Goal: Find specific page/section: Find specific page/section

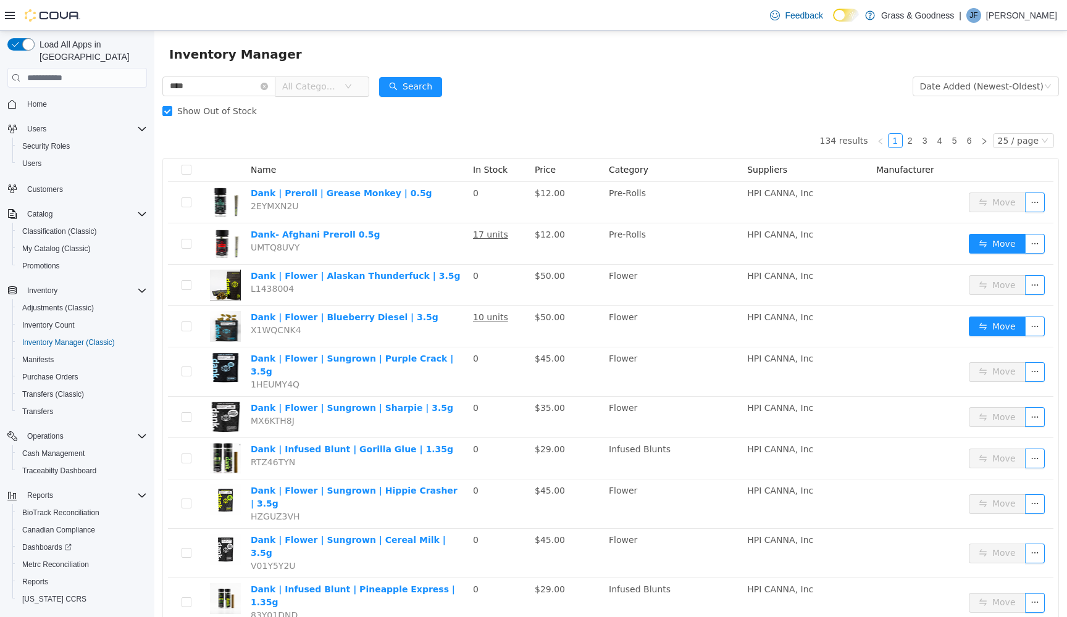
scroll to position [21, 0]
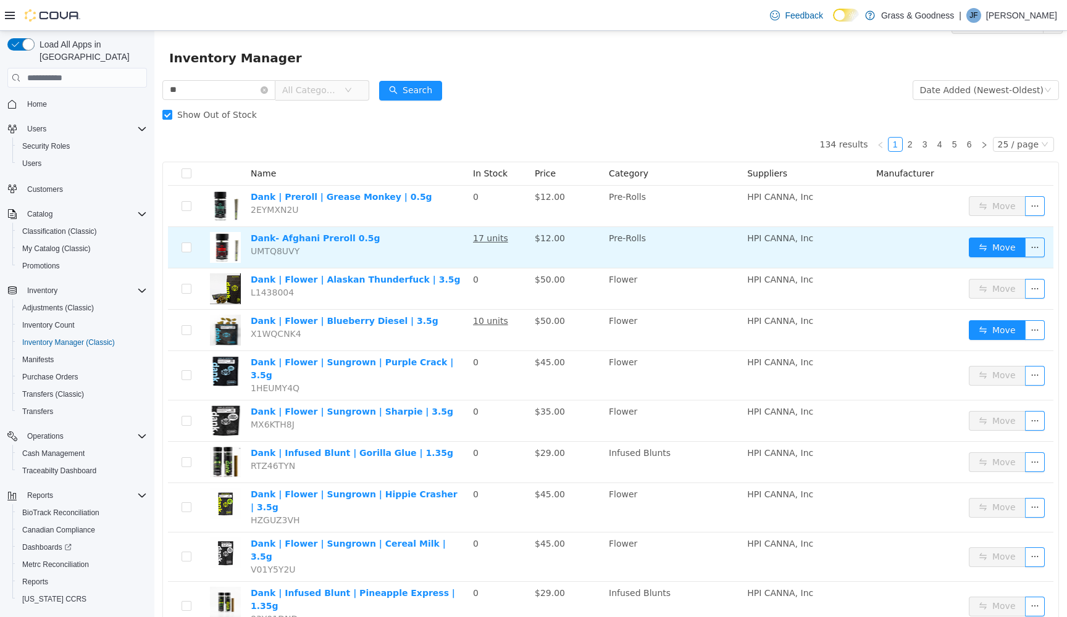
type input "*"
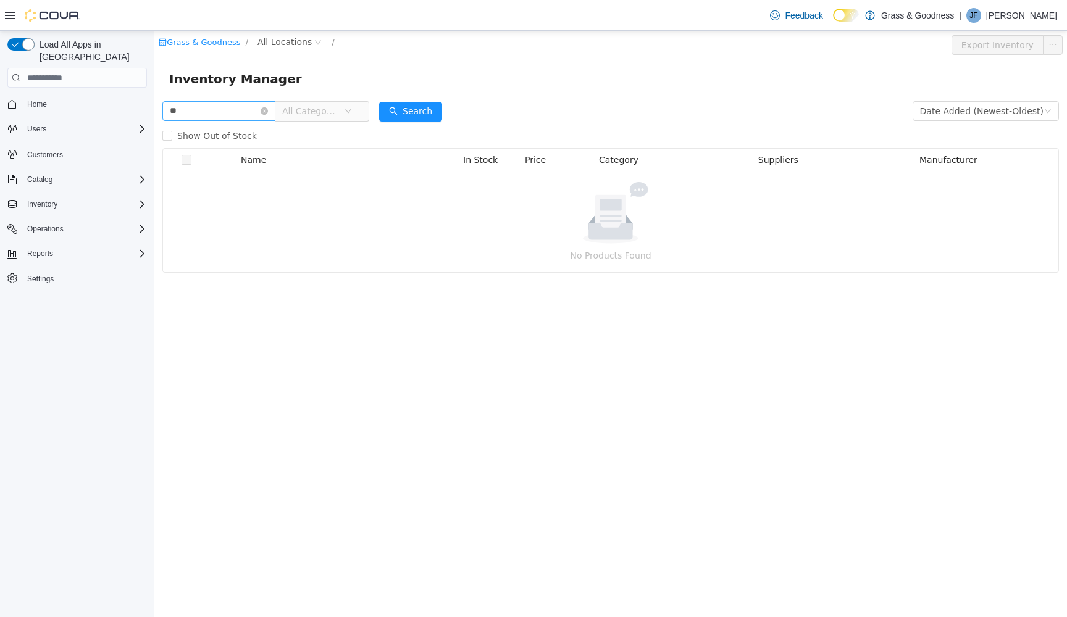
type input "*"
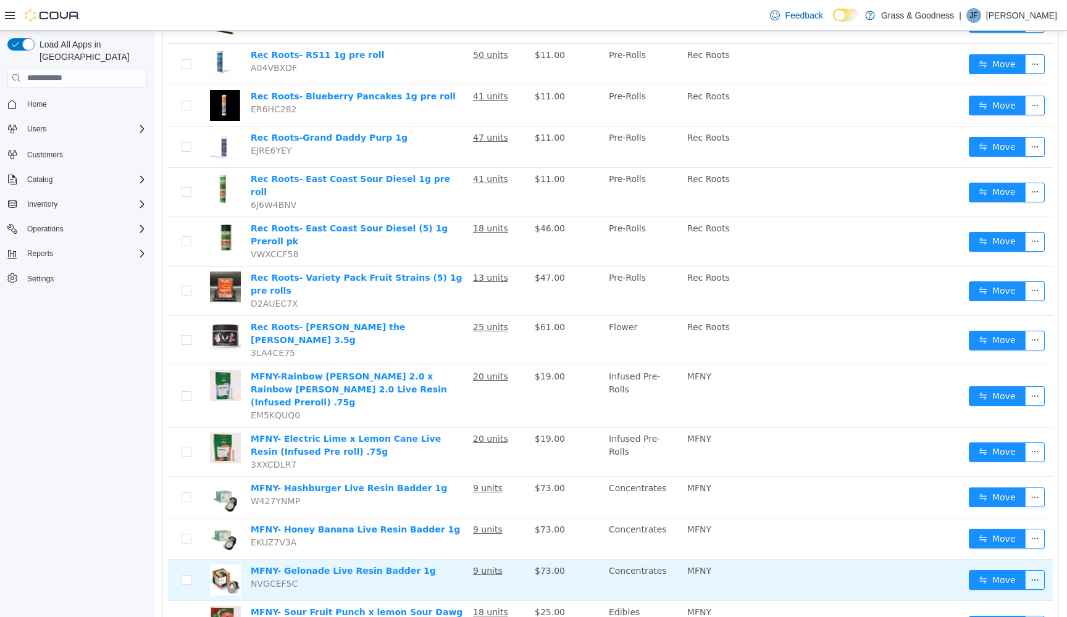
scroll to position [715, 0]
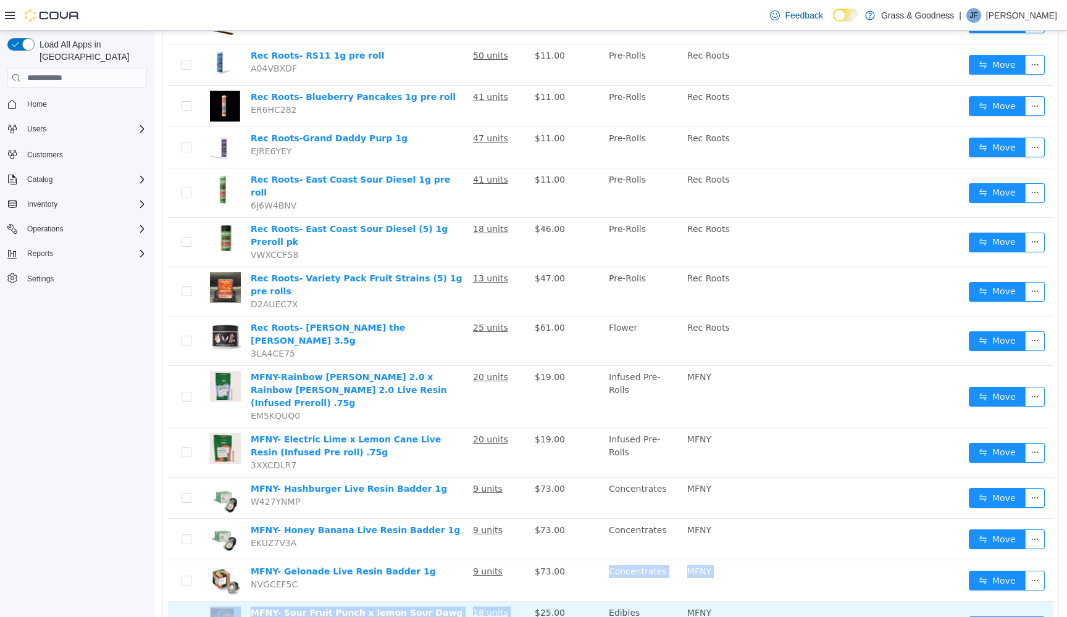
drag, startPoint x: 575, startPoint y: 532, endPoint x: 646, endPoint y: 545, distance: 72.8
click at [617, 541] on tbody "Dolla Treez-Sunshine Haze (2 Joints) 1.3g each KRF5H33L 72 units $10.00 Pre-Rol…" at bounding box center [610, 71] width 885 height 1159
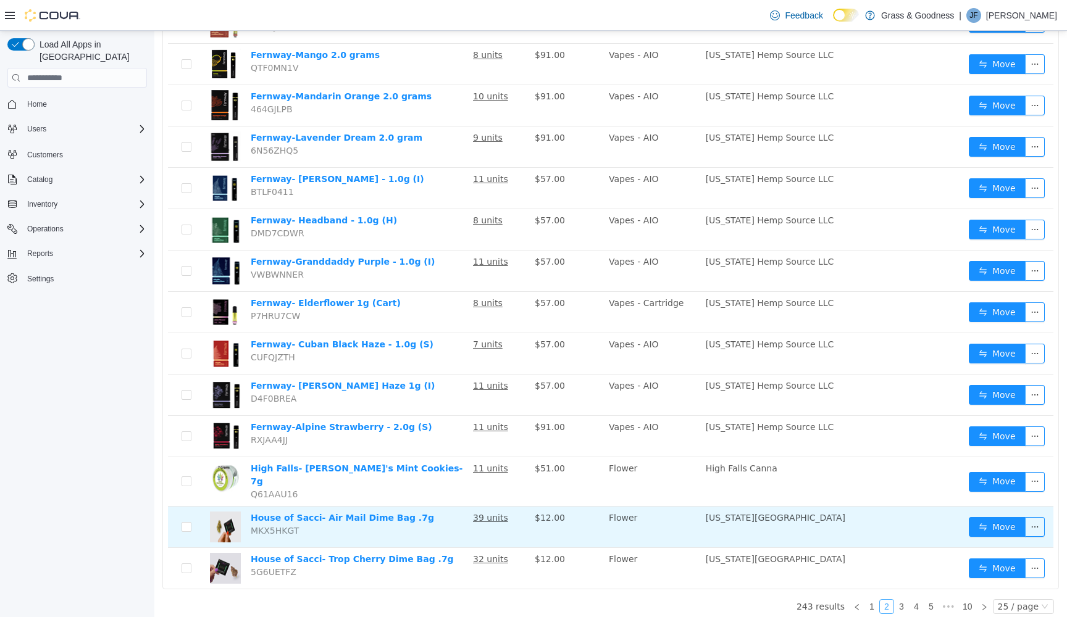
scroll to position [715, 0]
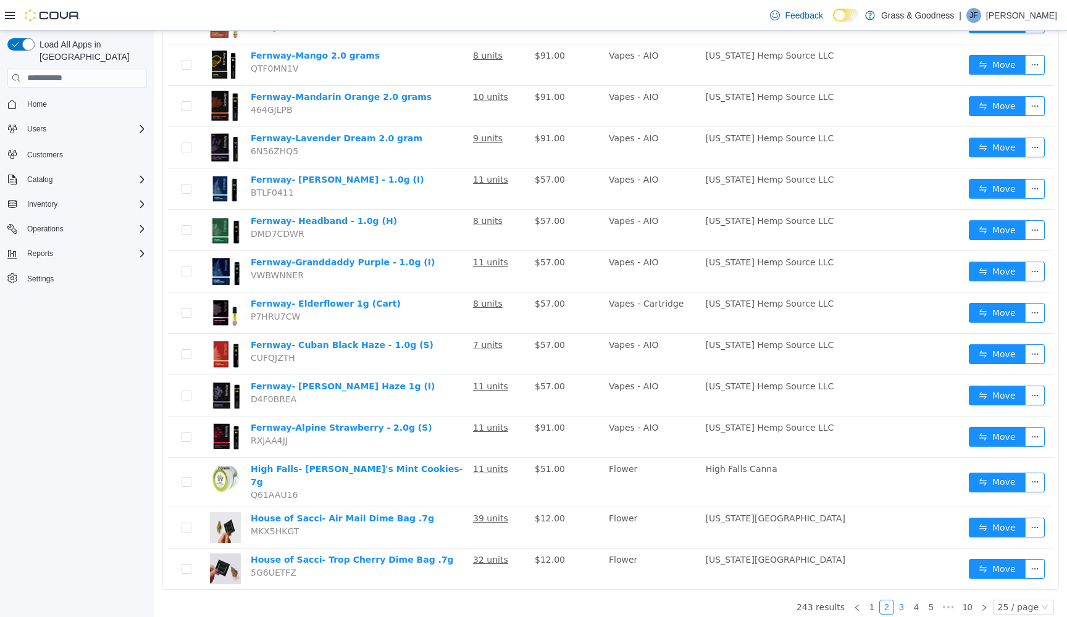
click at [906, 601] on link "3" at bounding box center [902, 608] width 14 height 14
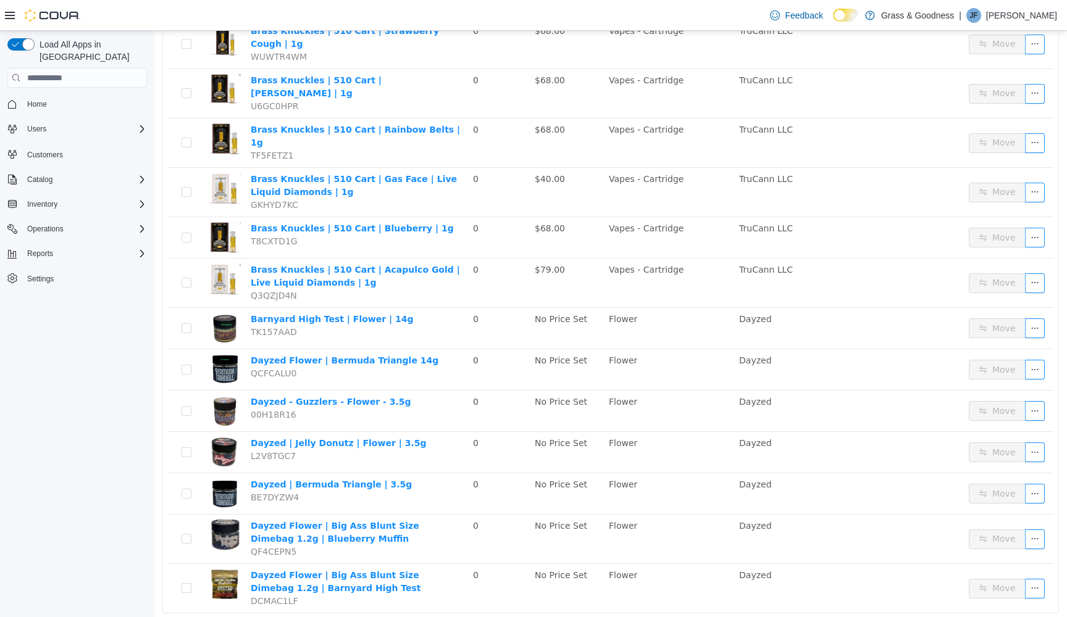
scroll to position [723, 0]
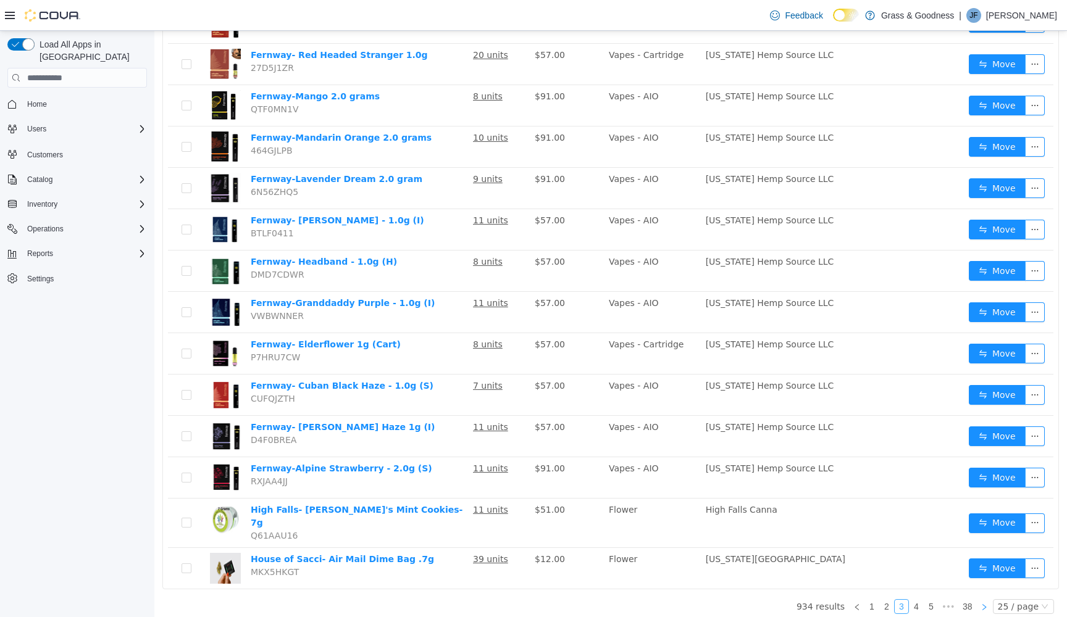
scroll to position [723, 0]
click at [920, 601] on link "4" at bounding box center [916, 608] width 14 height 14
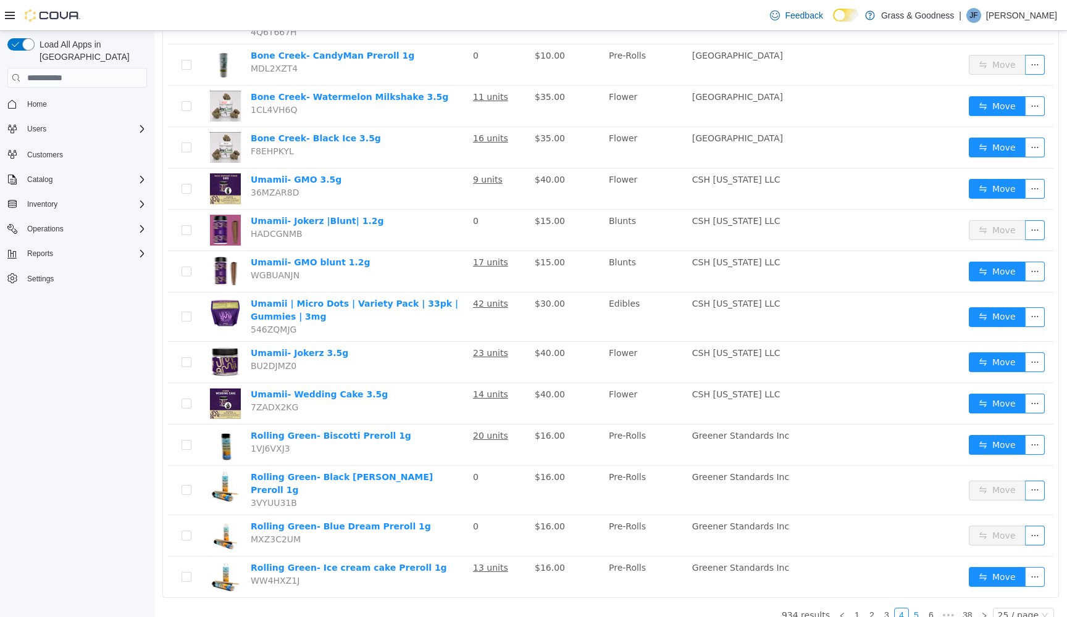
click at [917, 609] on link "5" at bounding box center [916, 616] width 14 height 14
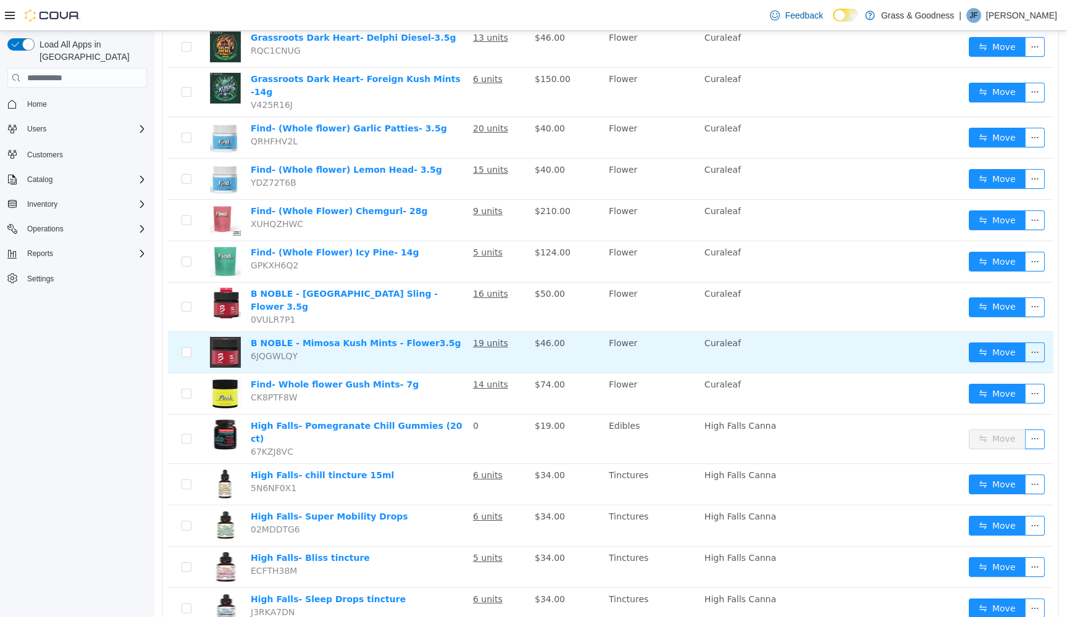
scroll to position [659, 0]
